Goal: Information Seeking & Learning: Find specific fact

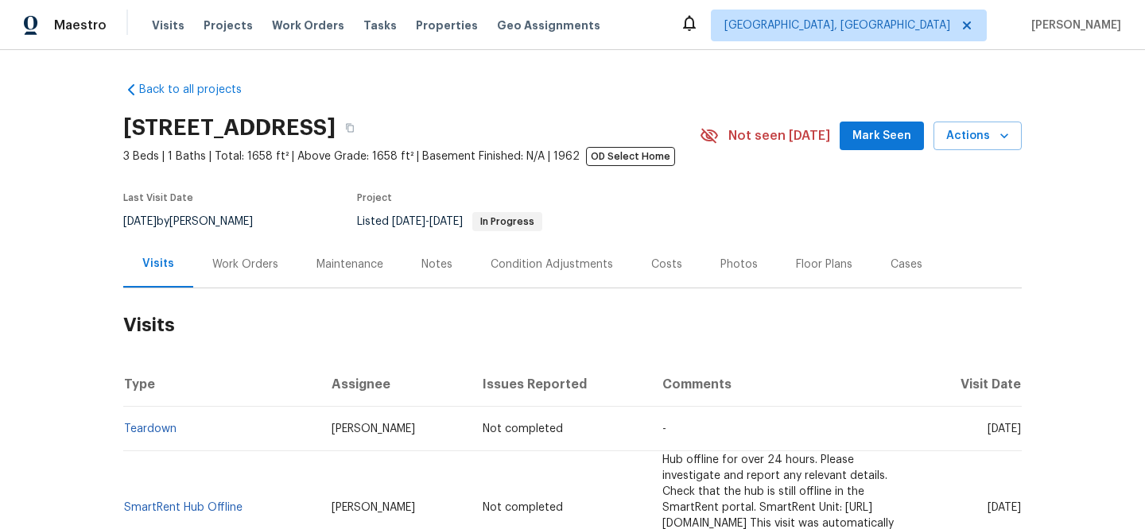
scroll to position [218, 0]
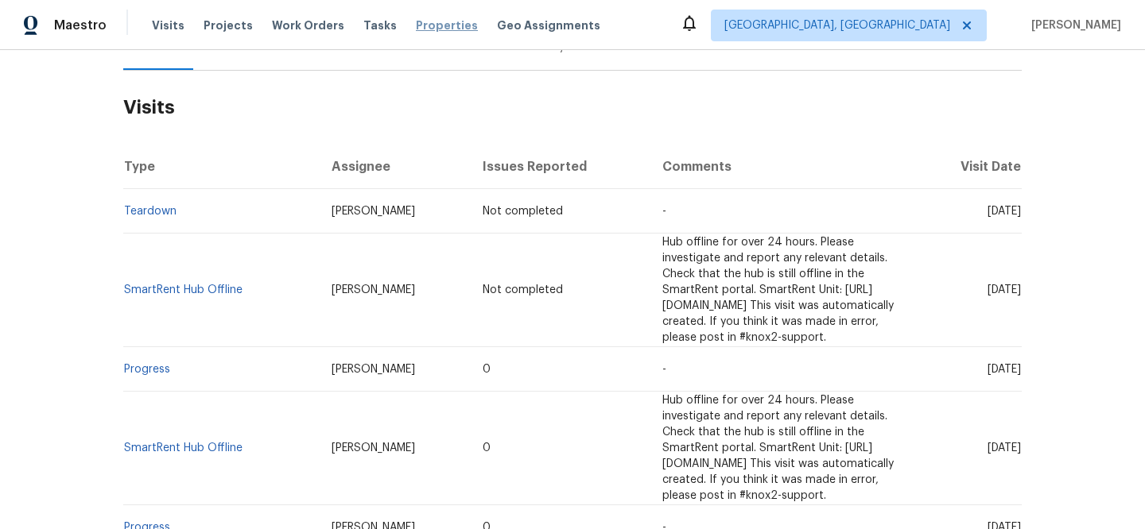
click at [425, 30] on span "Properties" at bounding box center [447, 25] width 62 height 16
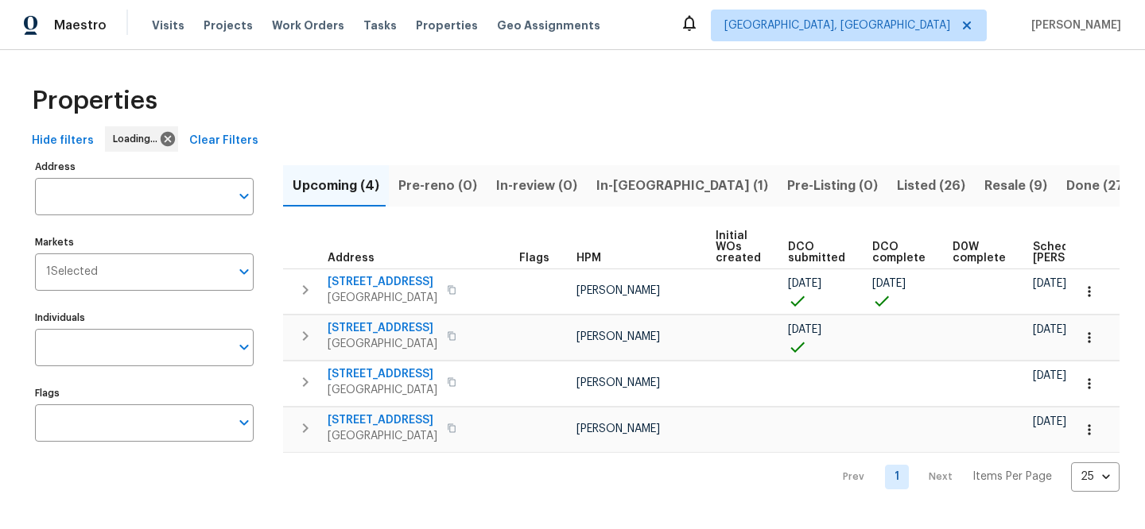
click at [213, 140] on span "Clear Filters" at bounding box center [223, 141] width 69 height 20
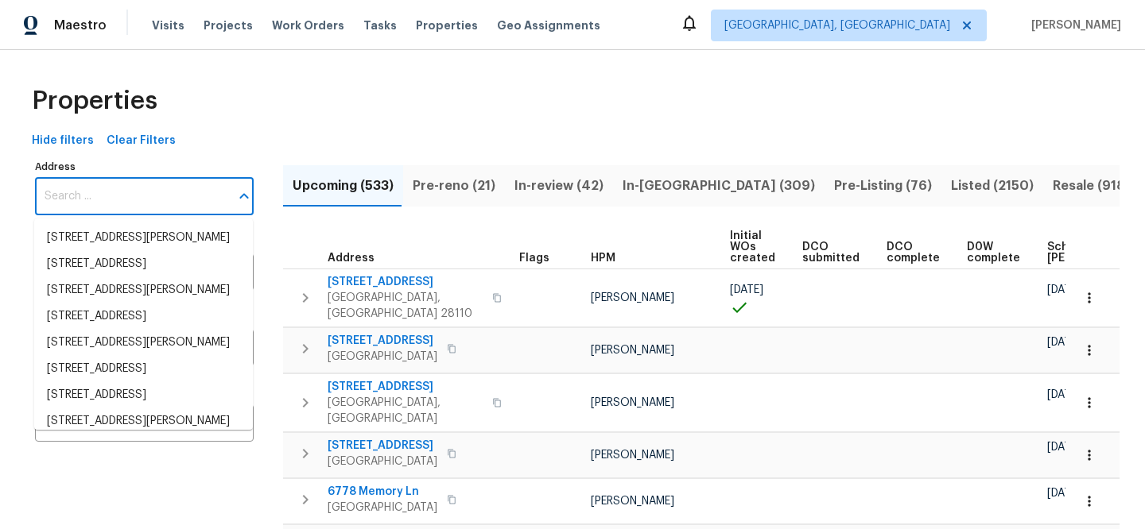
click at [135, 195] on input "Address" at bounding box center [132, 196] width 195 height 37
paste input "[STREET_ADDRESS][PERSON_NAME]"
type input "[STREET_ADDRESS][PERSON_NAME]"
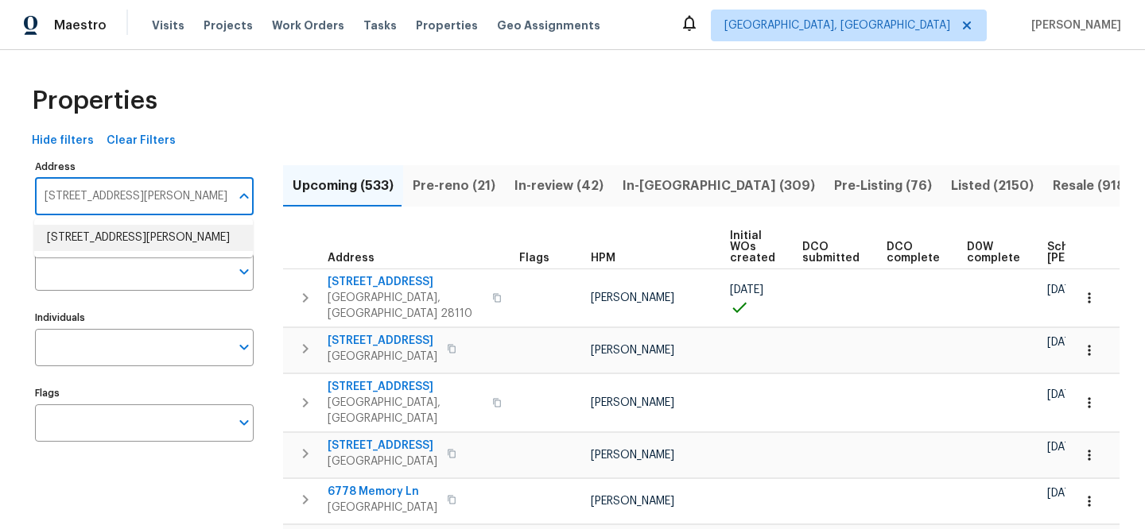
click at [150, 238] on li "148 Harwood Cir Kissimmee FL 34744" at bounding box center [143, 238] width 219 height 26
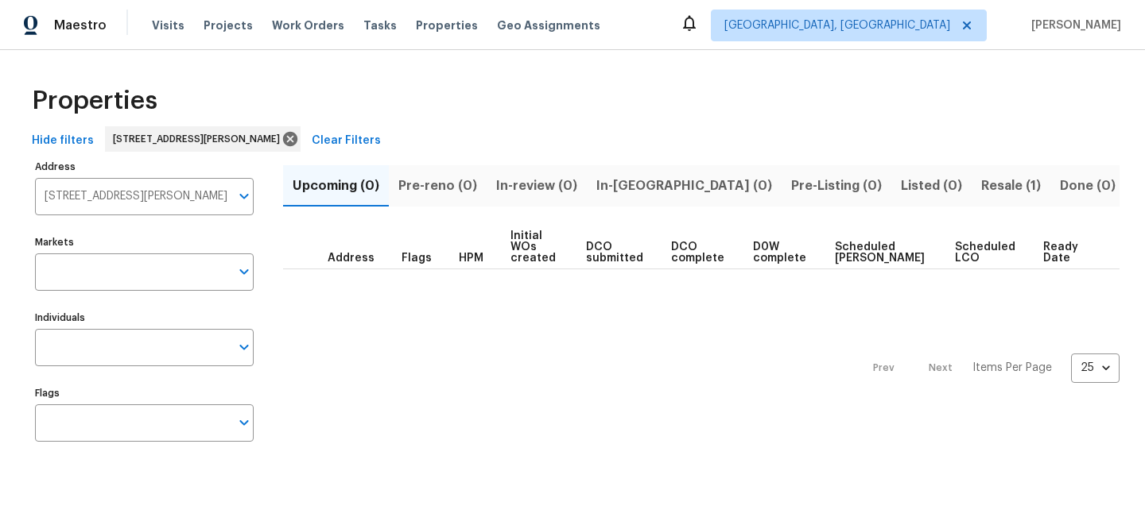
click at [981, 185] on span "Resale (1)" at bounding box center [1011, 186] width 60 height 22
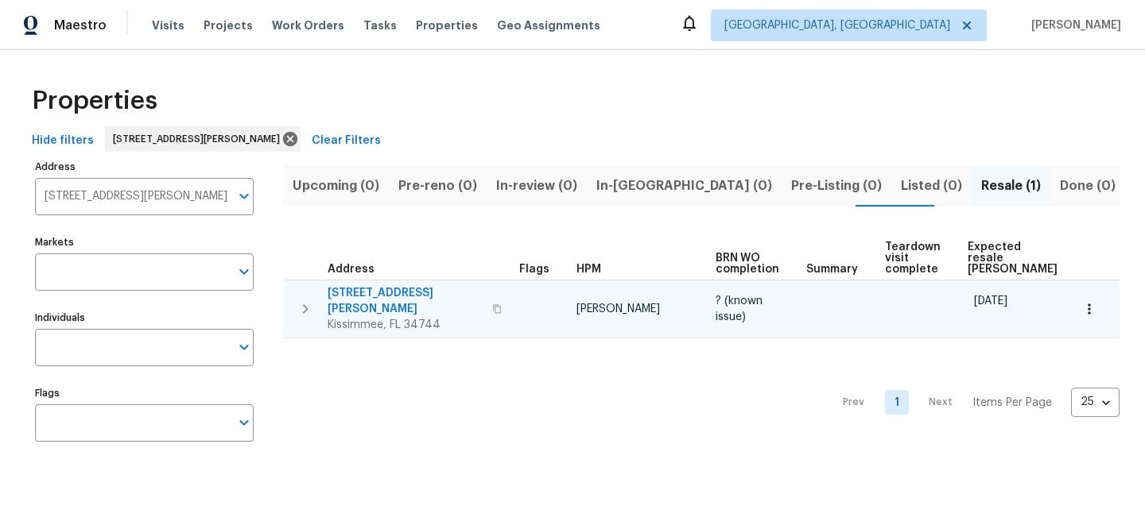
click at [408, 287] on span "[STREET_ADDRESS][PERSON_NAME]" at bounding box center [405, 301] width 155 height 32
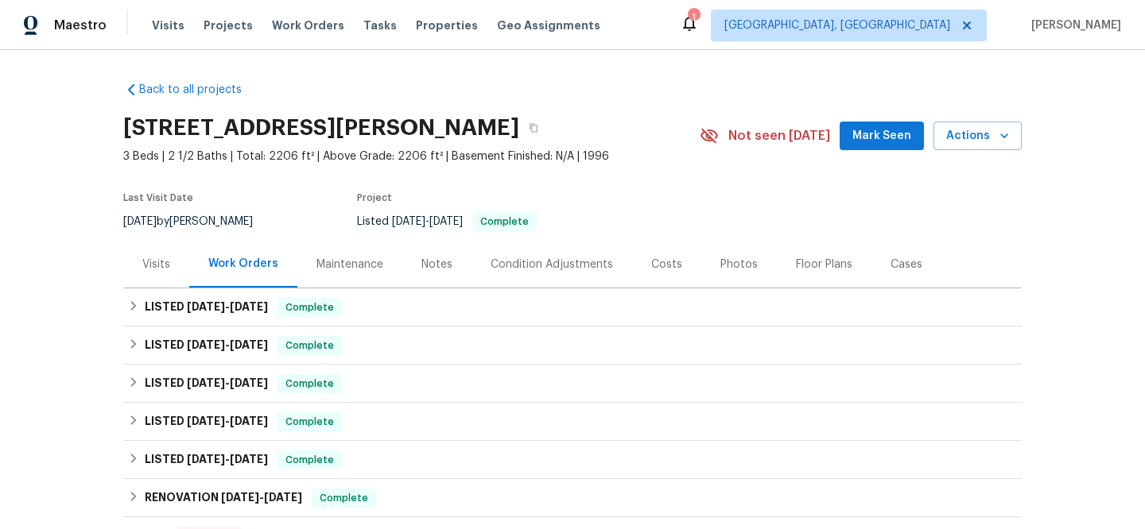
click at [148, 269] on div "Visits" at bounding box center [156, 265] width 28 height 16
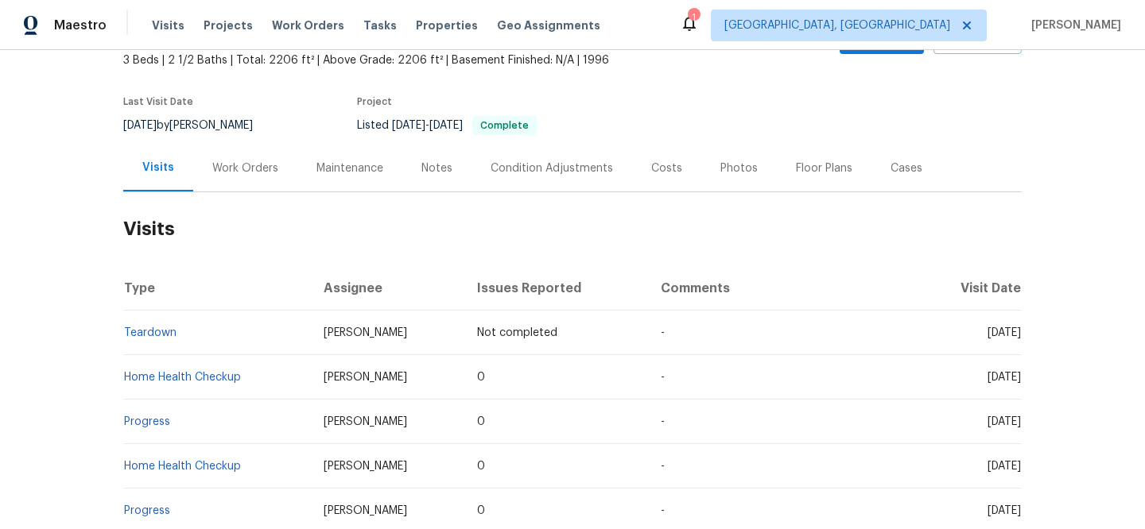
scroll to position [103, 0]
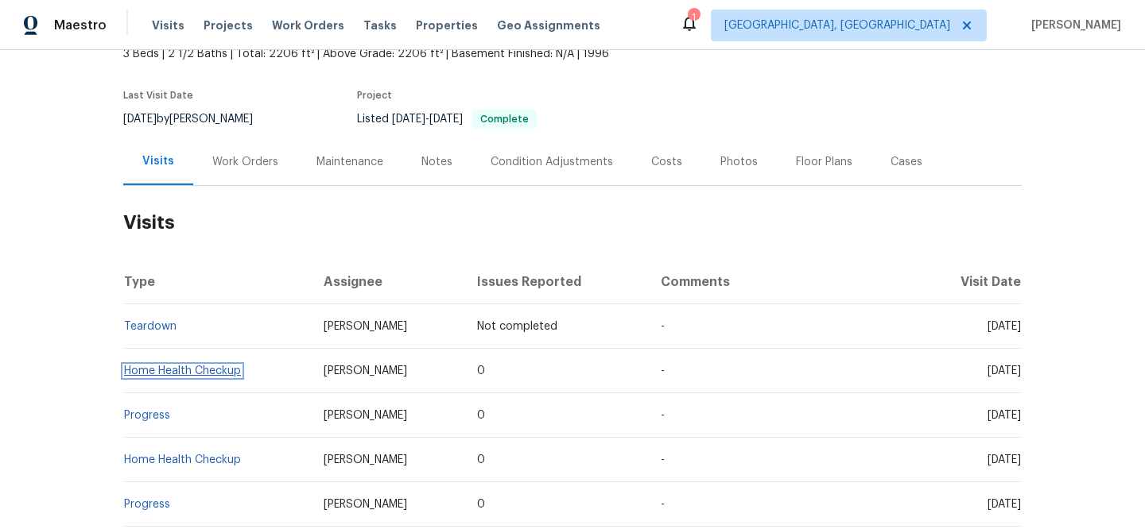
click at [215, 373] on link "Home Health Checkup" at bounding box center [182, 371] width 117 height 11
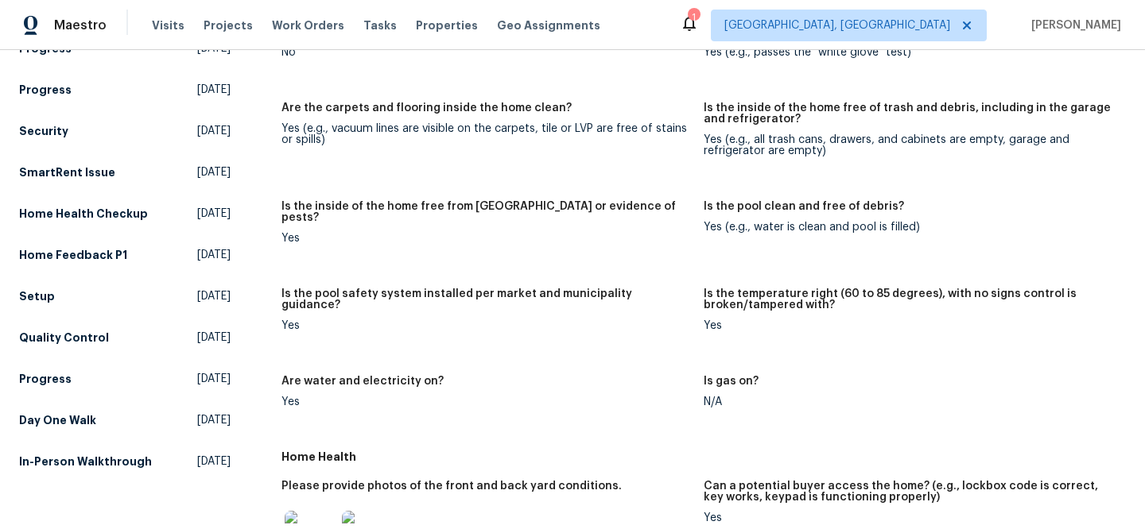
scroll to position [485, 0]
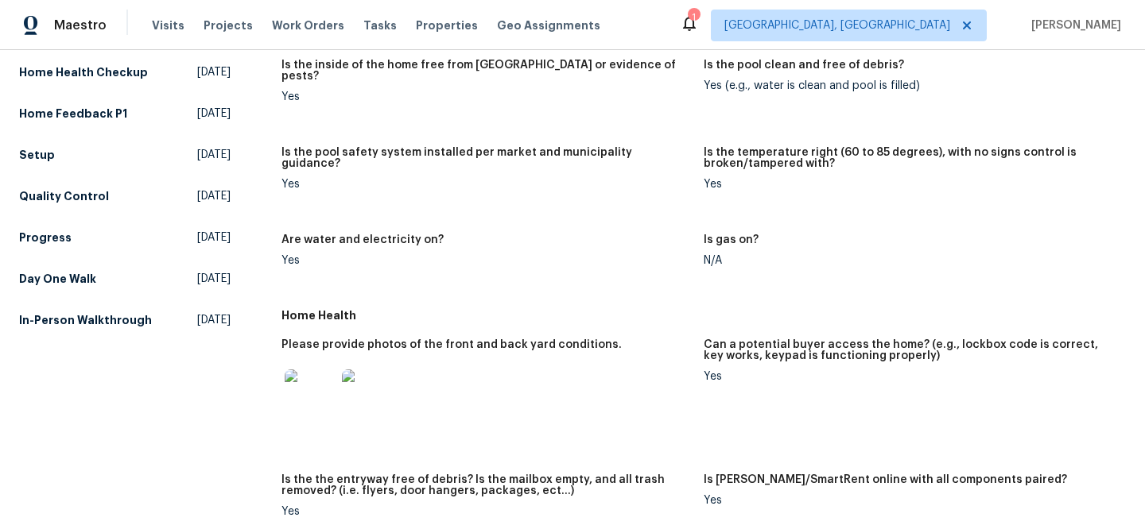
click at [315, 394] on img at bounding box center [310, 395] width 51 height 51
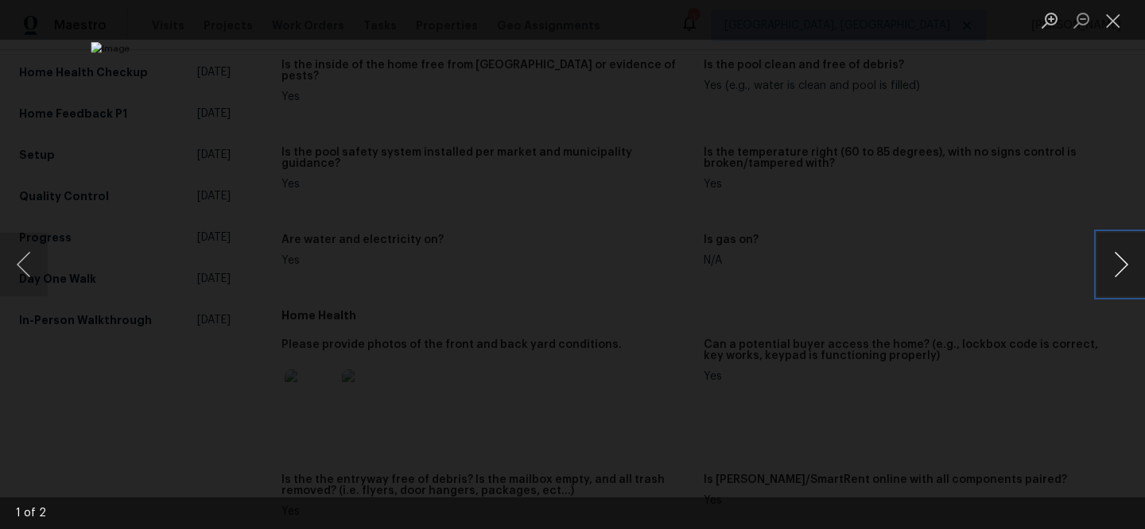
click at [1107, 255] on button "Next image" at bounding box center [1121, 265] width 48 height 64
click at [180, 374] on div "Lightbox" at bounding box center [572, 264] width 1145 height 529
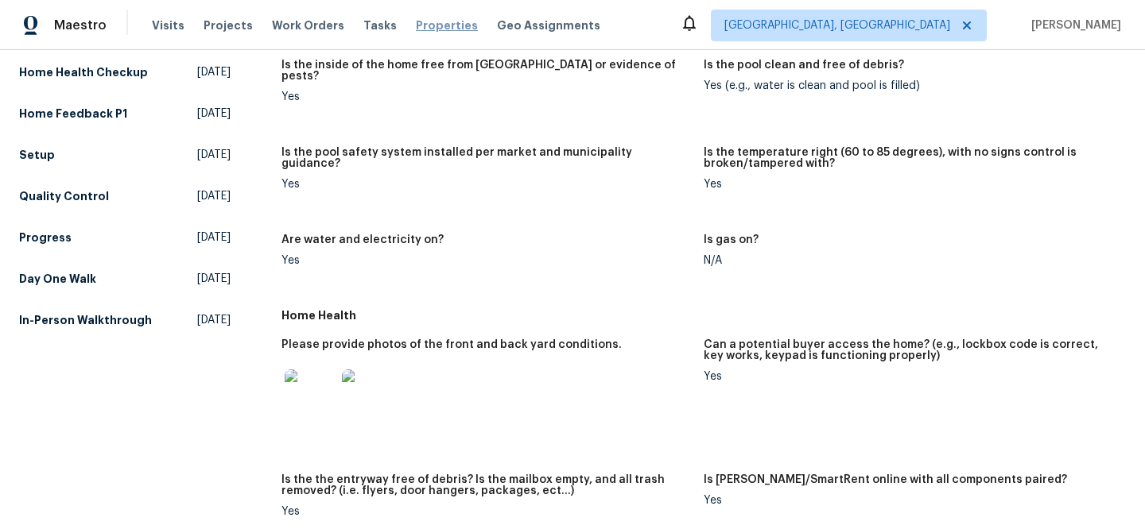
click at [432, 33] on span "Properties" at bounding box center [447, 25] width 62 height 16
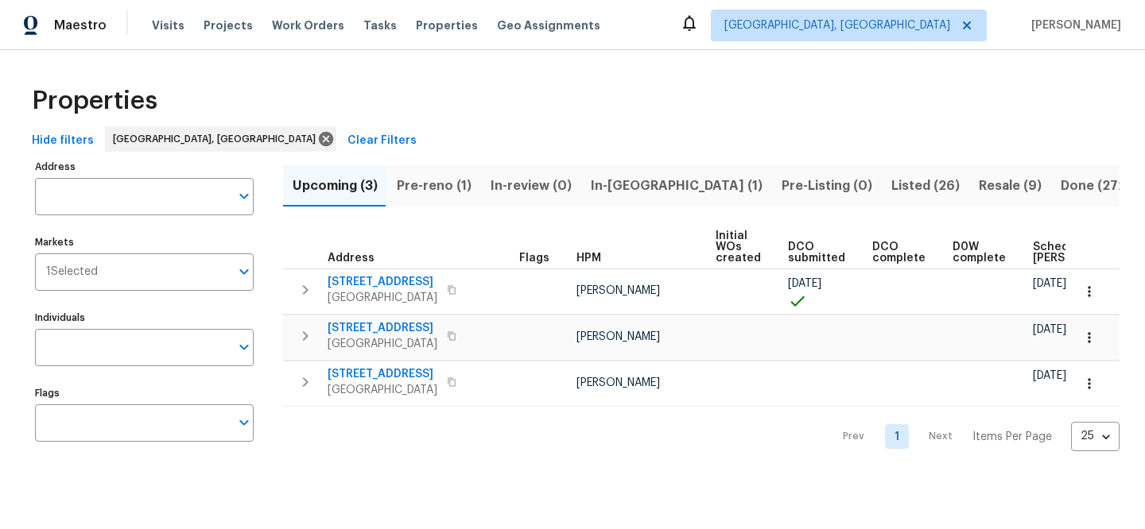
click at [347, 150] on span "Clear Filters" at bounding box center [381, 141] width 69 height 20
